Goal: Task Accomplishment & Management: Manage account settings

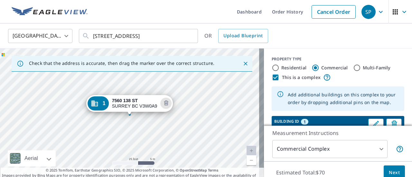
scroll to position [23, 0]
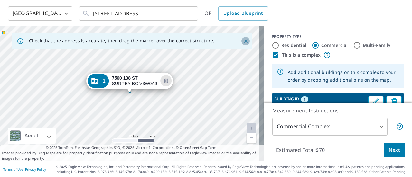
click at [242, 41] on icon "Close" at bounding box center [245, 41] width 6 height 6
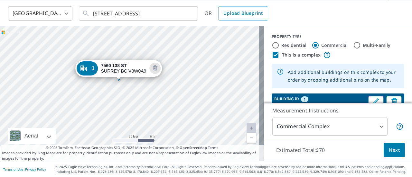
drag, startPoint x: 141, startPoint y: 111, endPoint x: 130, endPoint y: 98, distance: 16.6
click at [130, 98] on div "1 [GEOGRAPHIC_DATA][STREET_ADDRESS]" at bounding box center [132, 93] width 264 height 135
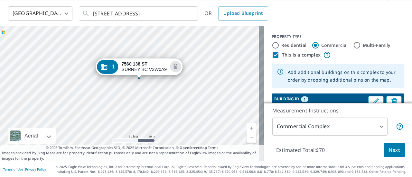
drag, startPoint x: 137, startPoint y: 99, endPoint x: 177, endPoint y: 107, distance: 40.2
click at [177, 107] on div "1 [GEOGRAPHIC_DATA][STREET_ADDRESS]" at bounding box center [132, 93] width 264 height 135
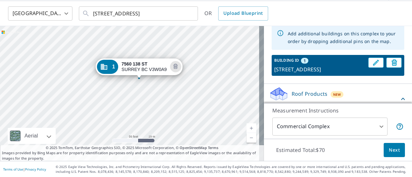
scroll to position [51, 0]
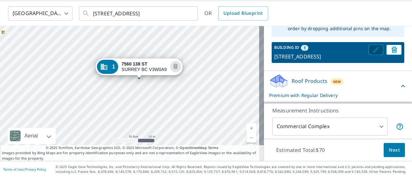
click at [372, 47] on icon "Edit building 1" at bounding box center [376, 50] width 8 height 8
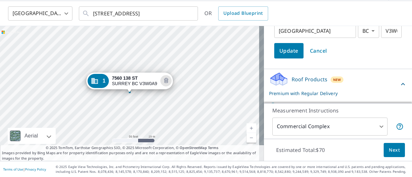
scroll to position [147, 0]
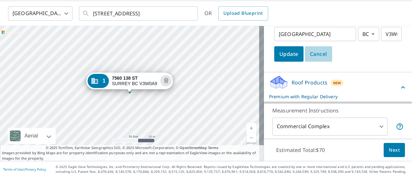
click at [310, 52] on span "Cancel" at bounding box center [318, 54] width 17 height 9
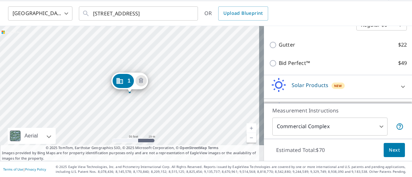
click at [184, 88] on div "1 [GEOGRAPHIC_DATA][STREET_ADDRESS]" at bounding box center [132, 93] width 264 height 135
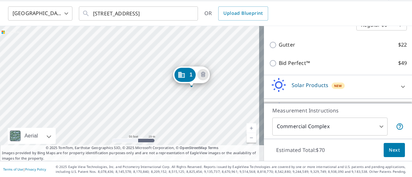
drag, startPoint x: 116, startPoint y: 80, endPoint x: 178, endPoint y: 74, distance: 62.1
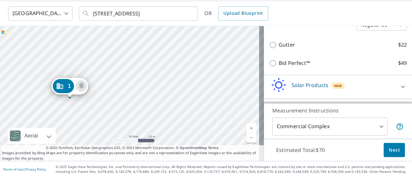
drag, startPoint x: 122, startPoint y: 80, endPoint x: 62, endPoint y: 85, distance: 60.4
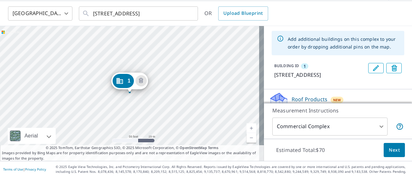
scroll to position [0, 0]
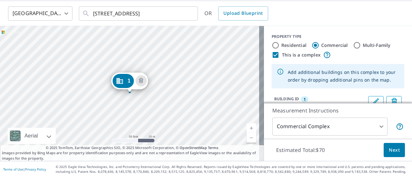
click at [120, 80] on icon "Dropped pin, building 1, Commercial property, 7560 138 ST SURREY BC V3W0B1" at bounding box center [120, 81] width 8 height 8
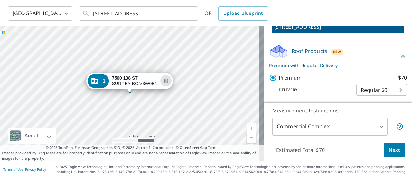
scroll to position [79, 0]
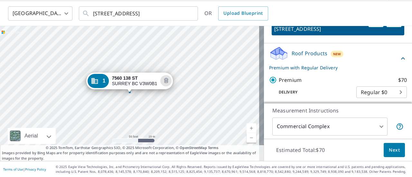
click at [188, 89] on div "1 [GEOGRAPHIC_DATA][STREET_ADDRESS]" at bounding box center [132, 93] width 264 height 135
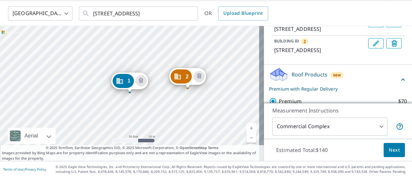
click at [236, 88] on div "2 [GEOGRAPHIC_DATA][STREET_ADDRESS] [GEOGRAPHIC_DATA]" at bounding box center [132, 93] width 264 height 135
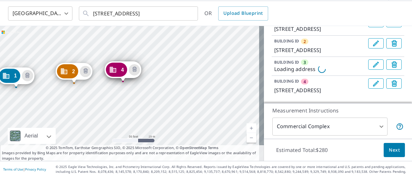
drag, startPoint x: 235, startPoint y: 98, endPoint x: 121, endPoint y: 93, distance: 113.7
click at [121, 93] on div "2 [GEOGRAPHIC_DATA][STREET_ADDRESS] 3 Loading address [STREET_ADDRESS][GEOGRAPH…" at bounding box center [132, 93] width 264 height 135
click at [134, 70] on icon "Delete building 4" at bounding box center [135, 70] width 8 height 8
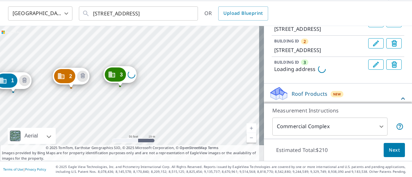
drag, startPoint x: 218, startPoint y: 110, endPoint x: 101, endPoint y: 110, distance: 116.5
click at [101, 110] on div "2 [GEOGRAPHIC_DATA][STREET_ADDRESS] Loading address 1 [STREET_ADDRESS]" at bounding box center [132, 93] width 264 height 135
click at [183, 84] on div "2 [GEOGRAPHIC_DATA][STREET_ADDRESS] Loading address 1 [STREET_ADDRESS]" at bounding box center [132, 93] width 264 height 135
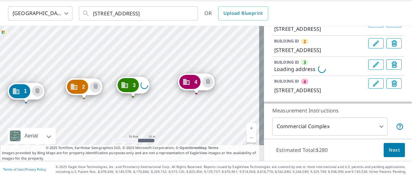
drag, startPoint x: 214, startPoint y: 102, endPoint x: 111, endPoint y: 112, distance: 104.1
click at [111, 112] on div "2 [GEOGRAPHIC_DATA][STREET_ADDRESS] 3 Loading address [STREET_ADDRESS][GEOGRAPH…" at bounding box center [132, 93] width 264 height 135
click at [236, 92] on div "2 [GEOGRAPHIC_DATA][STREET_ADDRESS] 3 Loading address [STREET_ADDRESS][GEOGRAPH…" at bounding box center [132, 93] width 264 height 135
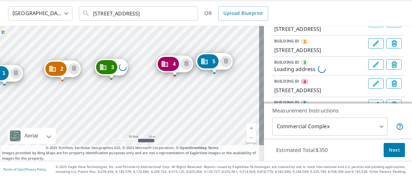
drag, startPoint x: 208, startPoint y: 102, endPoint x: 83, endPoint y: 94, distance: 125.1
click at [83, 94] on div "2 [GEOGRAPHIC_DATA] 3 Loading address [STREET_ADDRESS][GEOGRAPHIC_DATA]" at bounding box center [132, 93] width 264 height 135
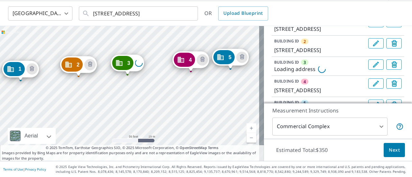
drag, startPoint x: 96, startPoint y: 97, endPoint x: 112, endPoint y: 93, distance: 16.3
click at [112, 93] on div "2 [GEOGRAPHIC_DATA] 3 Loading address [STREET_ADDRESS][GEOGRAPHIC_DATA]" at bounding box center [132, 93] width 264 height 135
click at [246, 138] on link "Current Level 19, Zoom Out" at bounding box center [251, 138] width 10 height 10
